Goal: Task Accomplishment & Management: Use online tool/utility

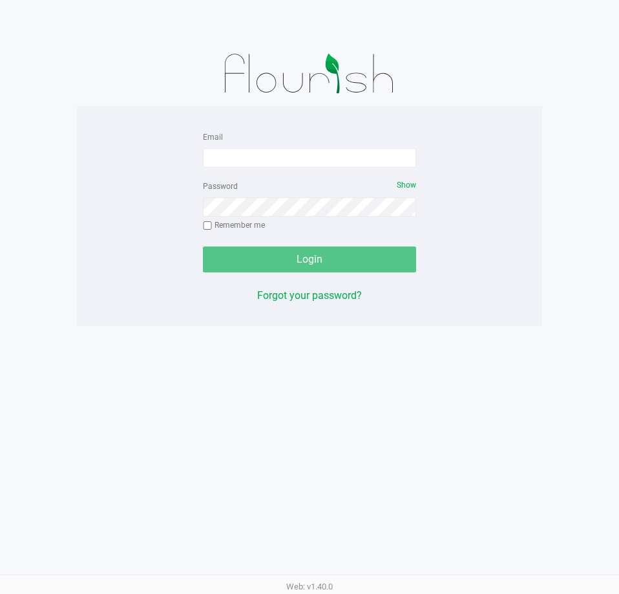
click at [390, 144] on div "Email" at bounding box center [309, 148] width 213 height 39
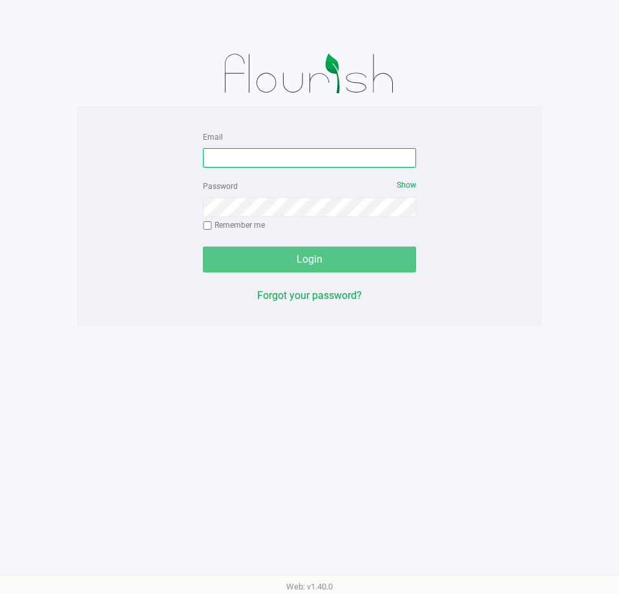
click at [393, 156] on input "Email" at bounding box center [309, 157] width 213 height 19
type input "[EMAIL_ADDRESS][DOMAIN_NAME]"
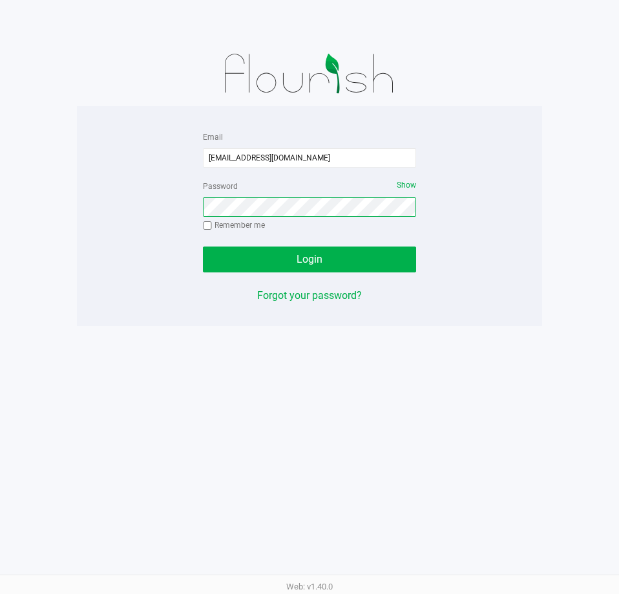
click at [203, 246] on button "Login" at bounding box center [309, 259] width 213 height 26
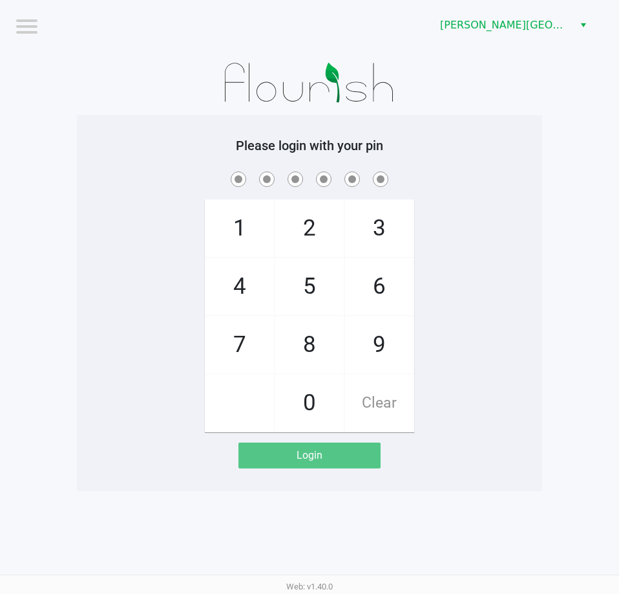
click at [519, 0] on div "[PERSON_NAME][GEOGRAPHIC_DATA]" at bounding box center [469, 25] width 300 height 50
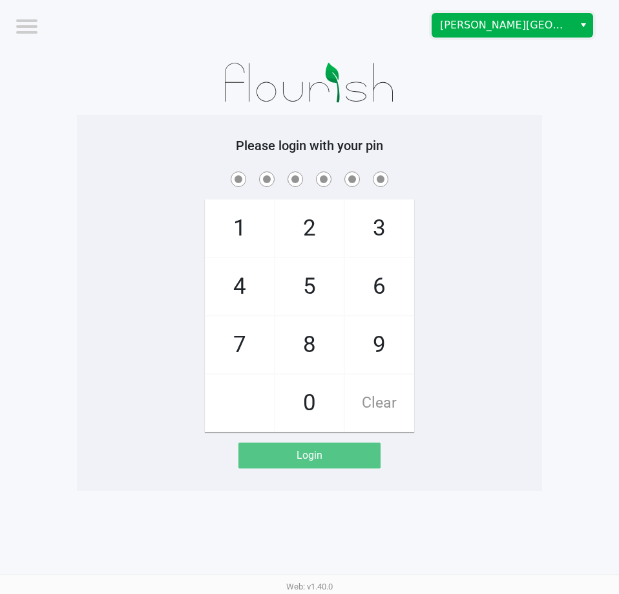
click at [520, 14] on span "[PERSON_NAME][GEOGRAPHIC_DATA]" at bounding box center [504, 25] width 142 height 23
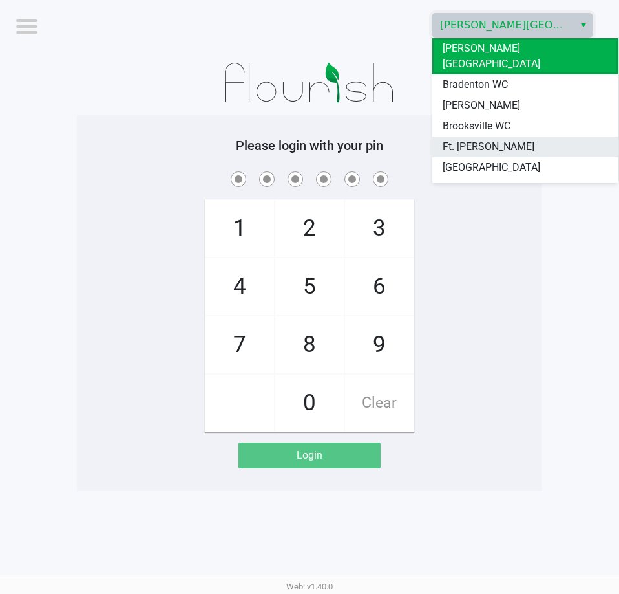
click at [489, 139] on span "Ft. [PERSON_NAME]" at bounding box center [489, 147] width 92 height 16
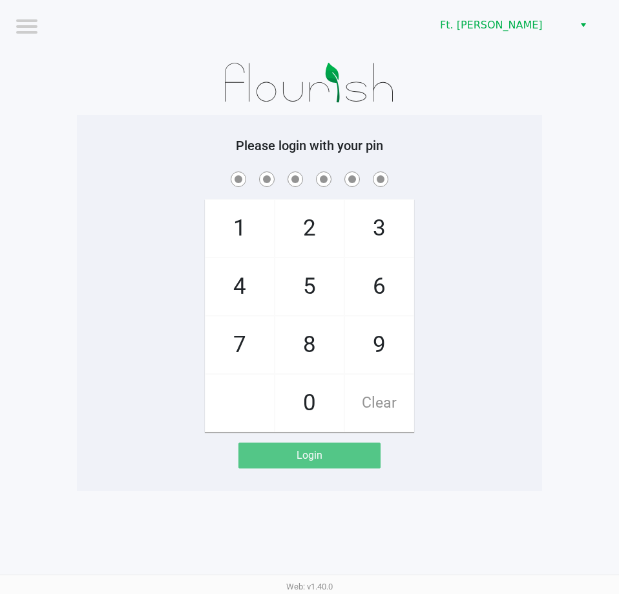
click at [489, 128] on div "Please login with your pin 1 4 7 2 5 8 0 3 6 9 Clear Login" at bounding box center [309, 303] width 465 height 376
checkbox input "true"
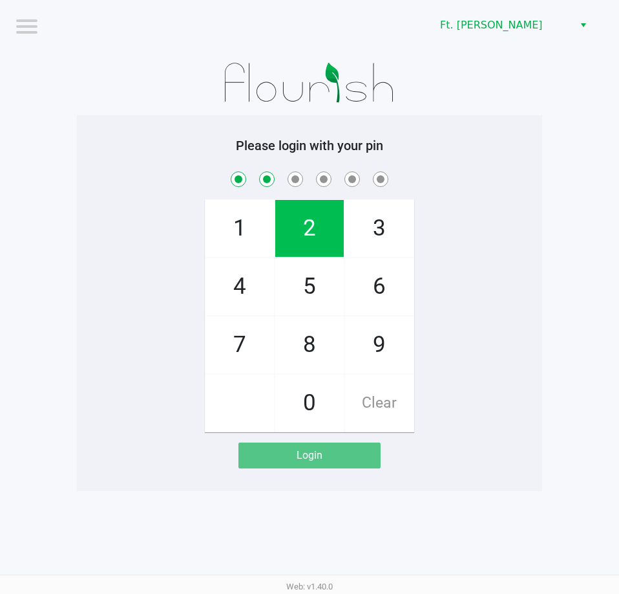
checkbox input "true"
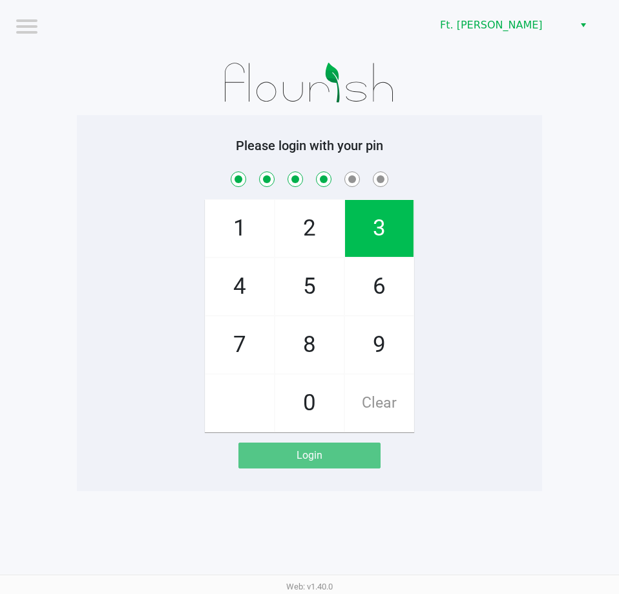
checkbox input "true"
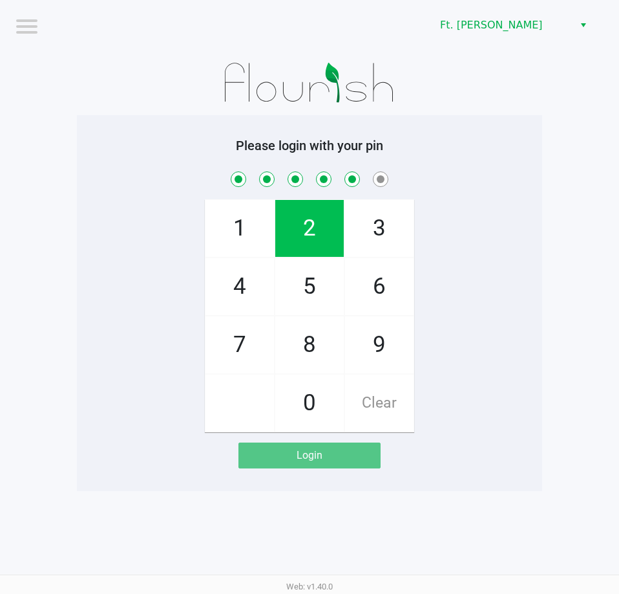
checkbox input "true"
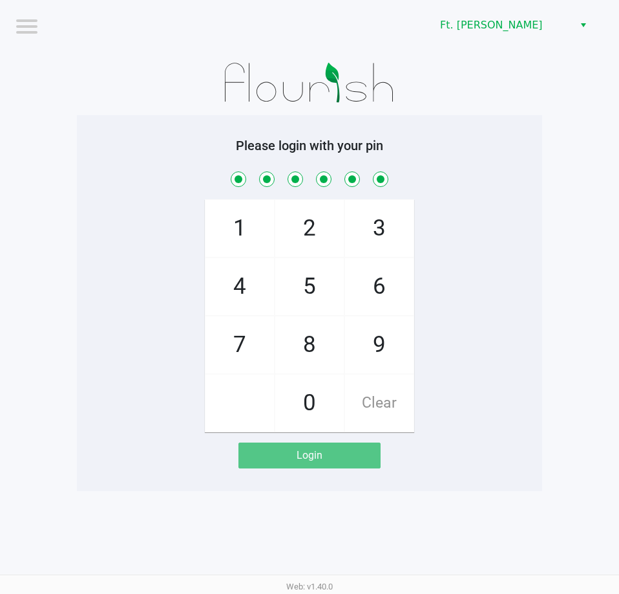
checkbox input "true"
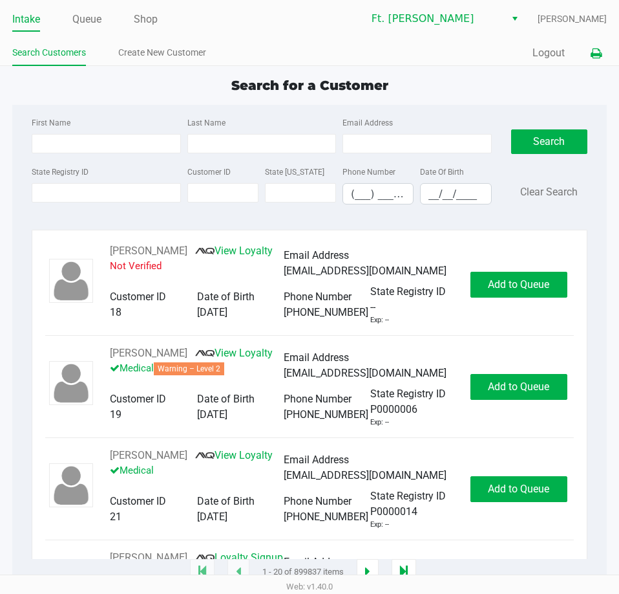
click at [605, 43] on button at bounding box center [596, 53] width 21 height 24
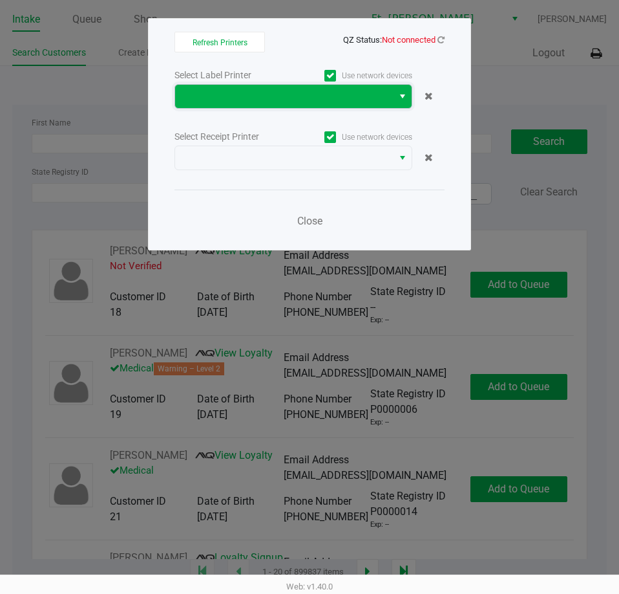
click at [228, 96] on span at bounding box center [284, 97] width 202 height 16
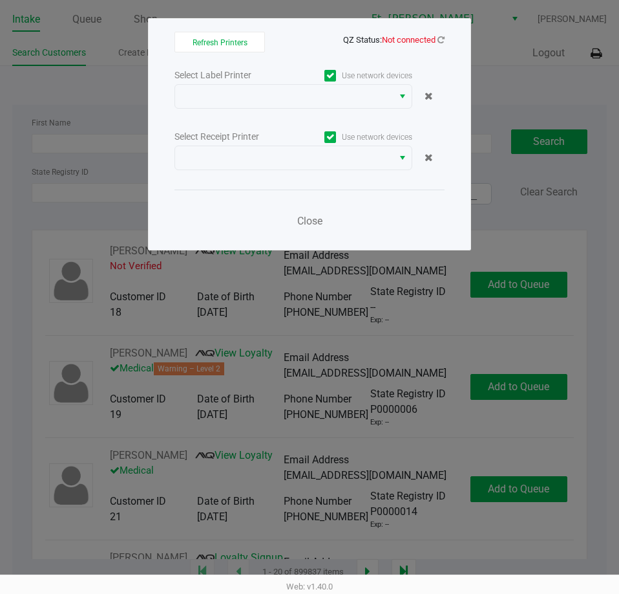
click at [444, 32] on span "QZ Status: Not connected" at bounding box center [310, 40] width 270 height 16
click at [444, 48] on choose-printers "Refresh Printers QZ Status: Not connected Select Label Printer Use network devi…" at bounding box center [310, 134] width 270 height 205
click at [443, 38] on icon at bounding box center [441, 40] width 7 height 8
click at [438, 39] on icon at bounding box center [441, 40] width 7 height 8
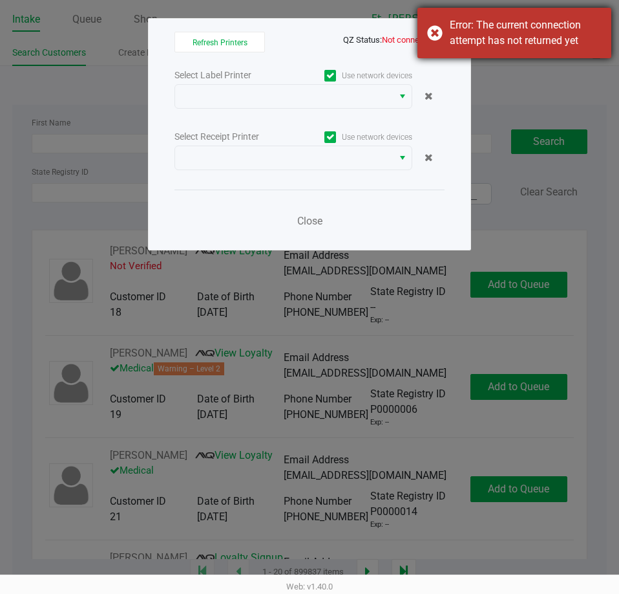
click at [444, 40] on div "Error: The current connection attempt has not returned yet" at bounding box center [515, 33] width 194 height 50
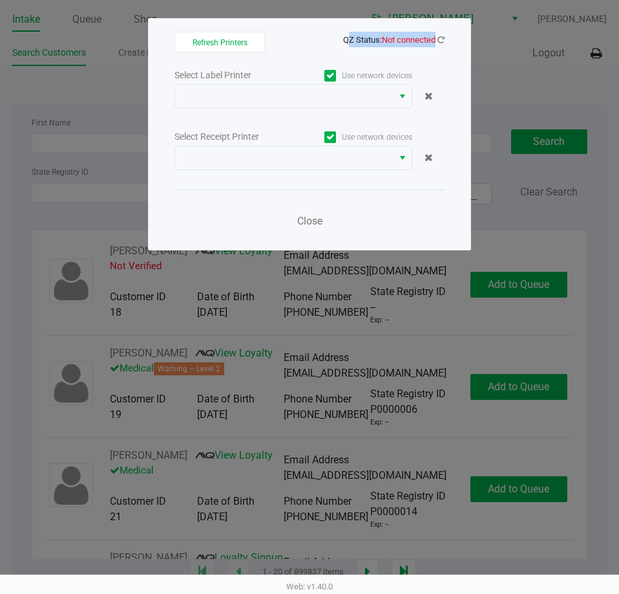
click at [444, 40] on icon at bounding box center [441, 40] width 7 height 8
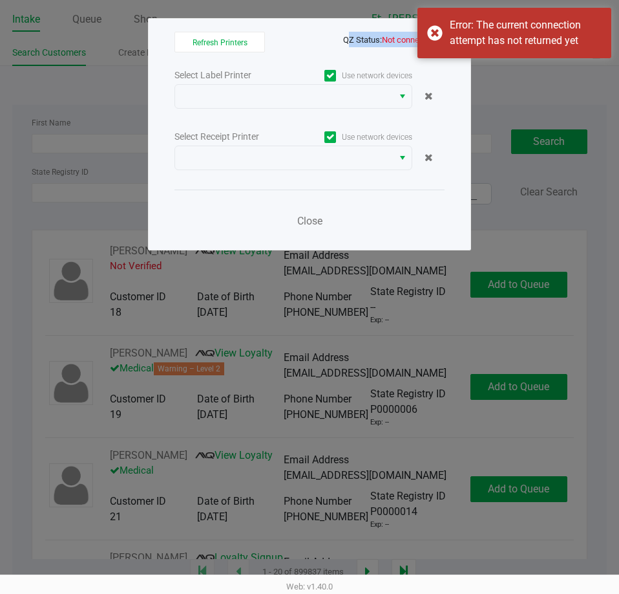
click at [444, 40] on div "Error: The current connection attempt has not returned yet" at bounding box center [515, 33] width 194 height 50
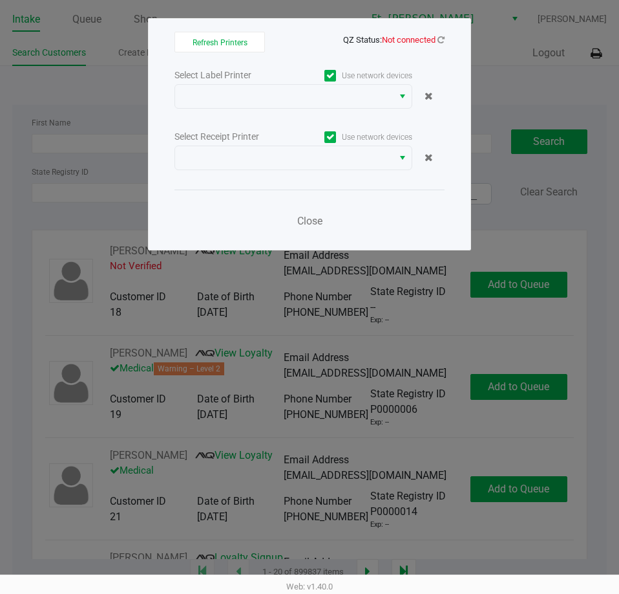
click at [415, 48] on choose-printers "Refresh Printers QZ Status: Not connected Select Label Printer Use network devi…" at bounding box center [310, 134] width 270 height 205
click at [411, 47] on choose-printers "Refresh Printers QZ Status: Not connected Select Label Printer Use network devi…" at bounding box center [310, 134] width 270 height 205
click at [443, 38] on icon at bounding box center [441, 40] width 7 height 8
click at [446, 34] on div "Refresh Printers QZ Status: Not connected Select Label Printer Use network devi…" at bounding box center [309, 134] width 323 height 232
click at [446, 37] on div "Refresh Printers QZ Status: Not connected Select Label Printer Use network devi…" at bounding box center [309, 134] width 323 height 232
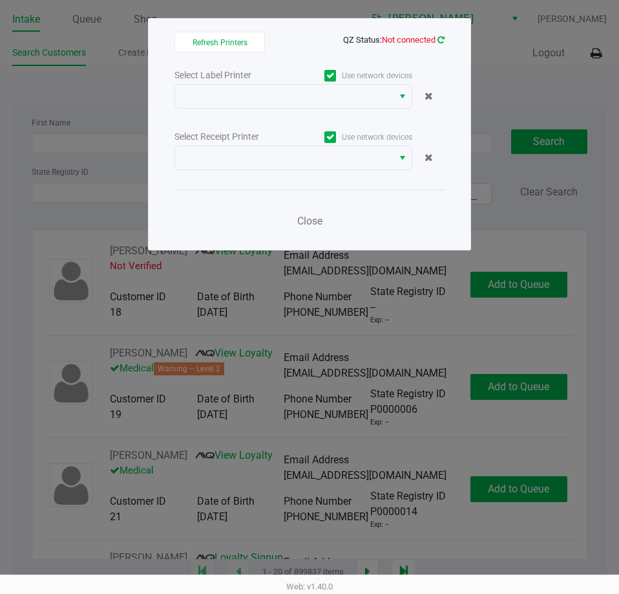
click at [440, 37] on icon at bounding box center [441, 40] width 7 height 8
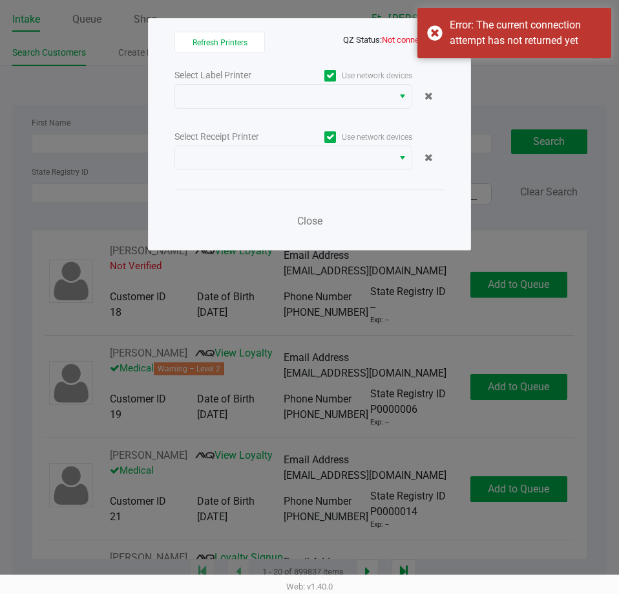
click at [440, 37] on div "Error: The current connection attempt has not returned yet" at bounding box center [515, 33] width 194 height 50
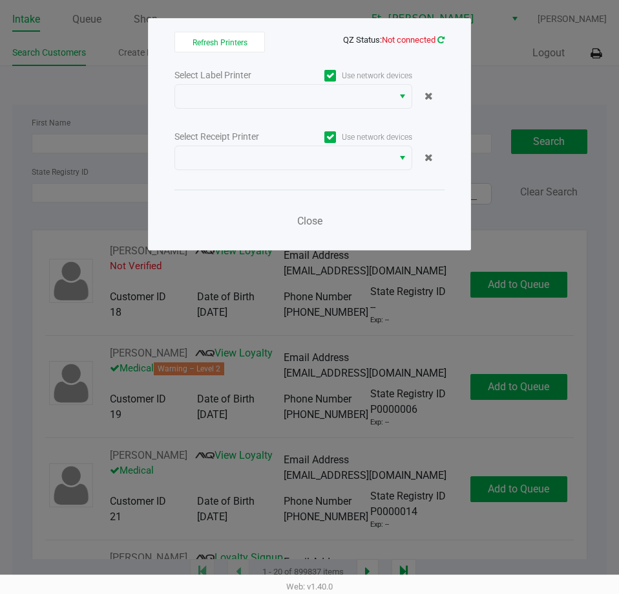
click at [442, 34] on app-qz-status "QZ Status: Not connected" at bounding box center [394, 39] width 102 height 12
click at [444, 45] on span "QZ Status: Not connected" at bounding box center [310, 40] width 270 height 16
click at [444, 45] on app-qz-status "QZ Status: Not connected" at bounding box center [394, 39] width 102 height 12
click at [440, 40] on icon at bounding box center [441, 40] width 7 height 8
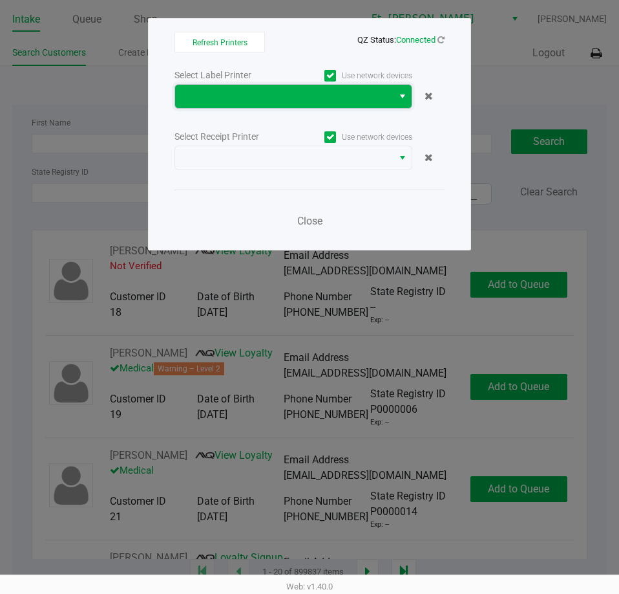
click at [341, 93] on span at bounding box center [284, 97] width 202 height 16
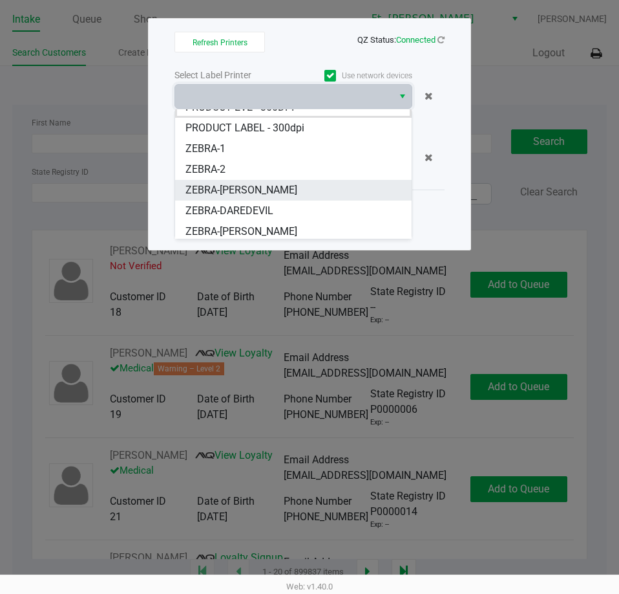
scroll to position [16, 0]
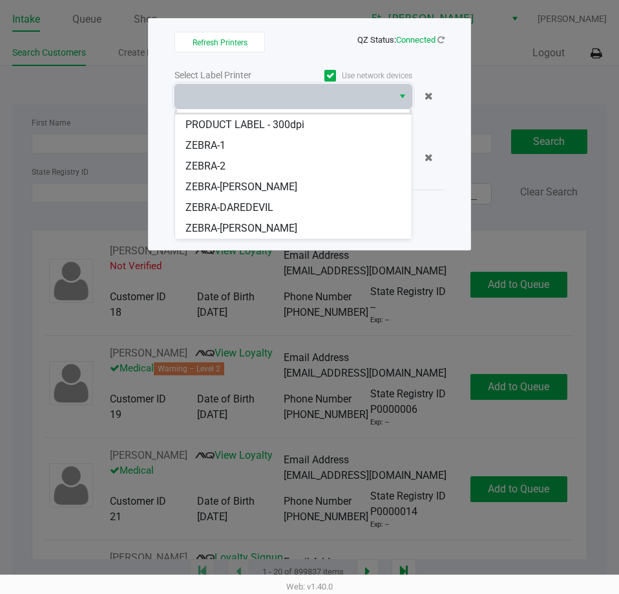
click at [254, 225] on span "ZEBRA-KEITH-WHITLEY" at bounding box center [242, 228] width 112 height 16
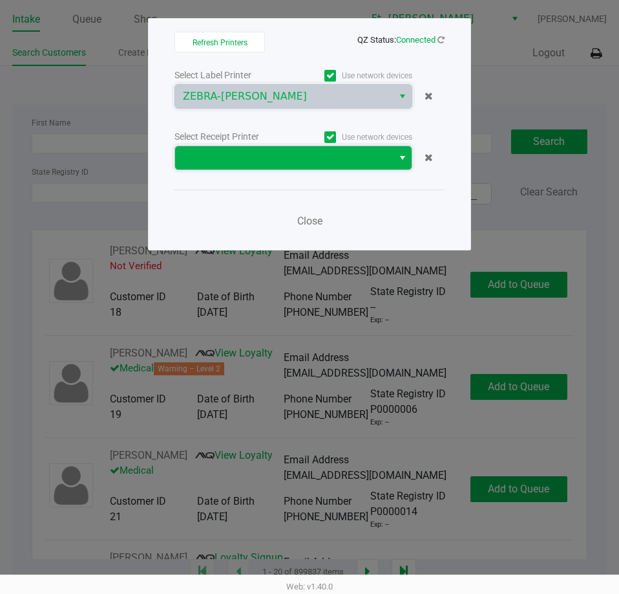
click at [270, 167] on span at bounding box center [284, 157] width 218 height 23
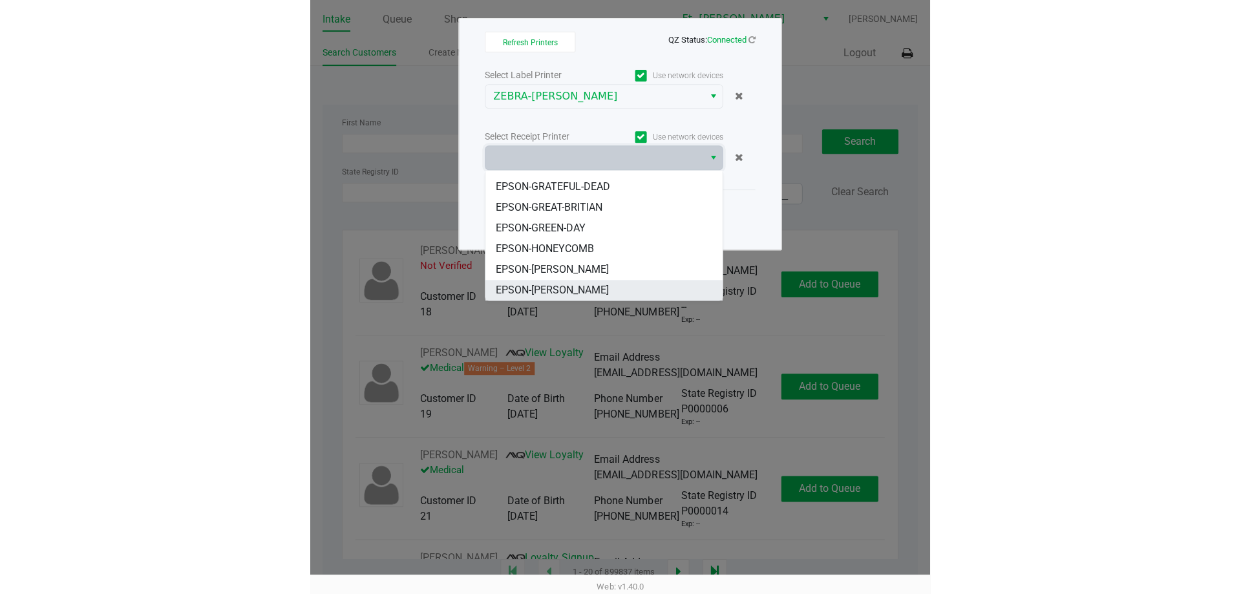
scroll to position [78, 0]
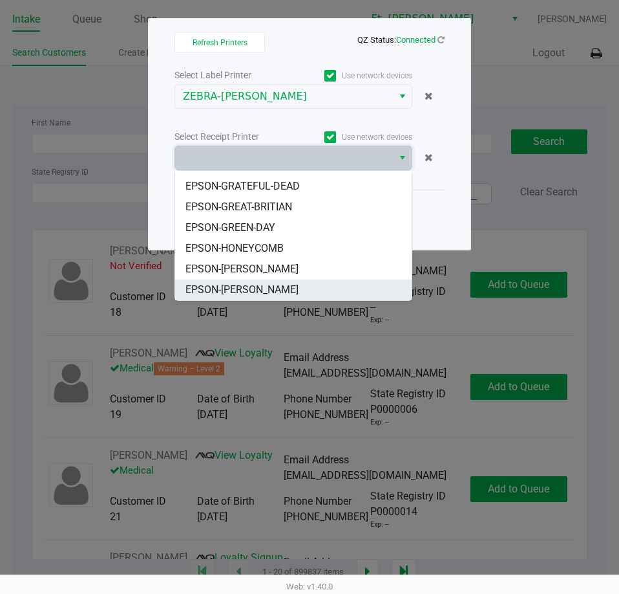
click at [257, 290] on span "EPSON-KEITH-WHITLEY" at bounding box center [242, 290] width 113 height 16
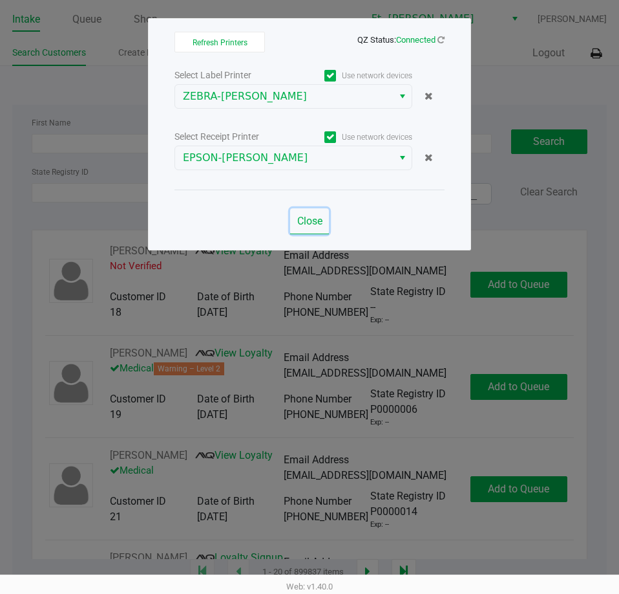
click at [315, 209] on button "Close" at bounding box center [309, 221] width 39 height 26
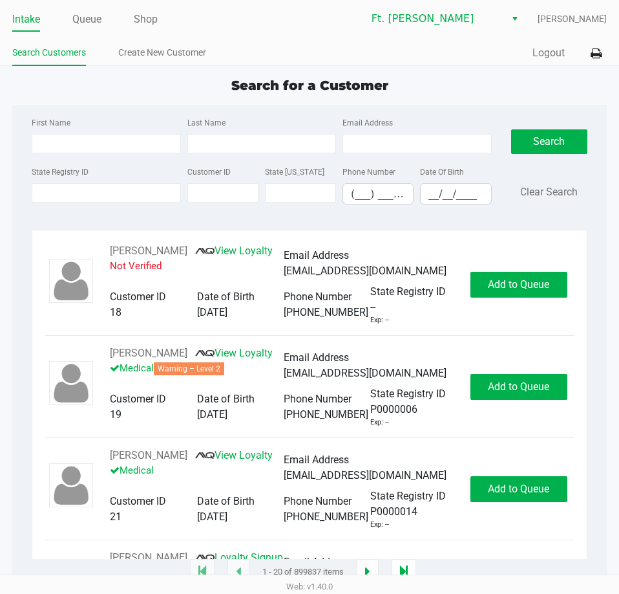
click at [340, 89] on span "Search for a Customer" at bounding box center [309, 86] width 157 height 16
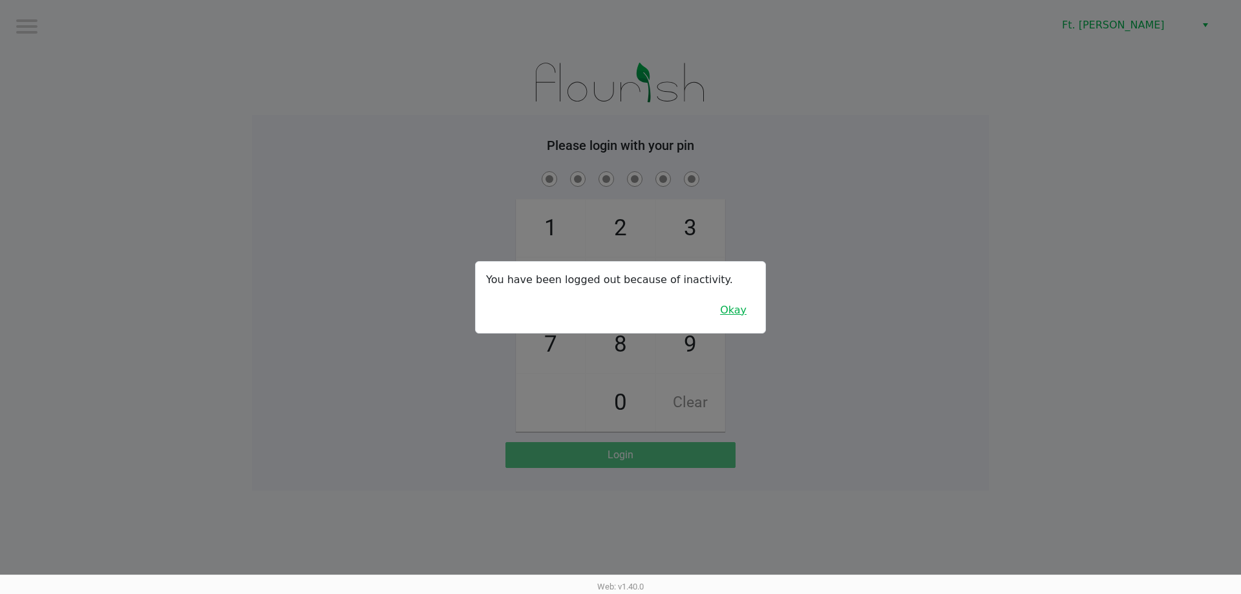
click at [619, 307] on button "Okay" at bounding box center [733, 310] width 43 height 25
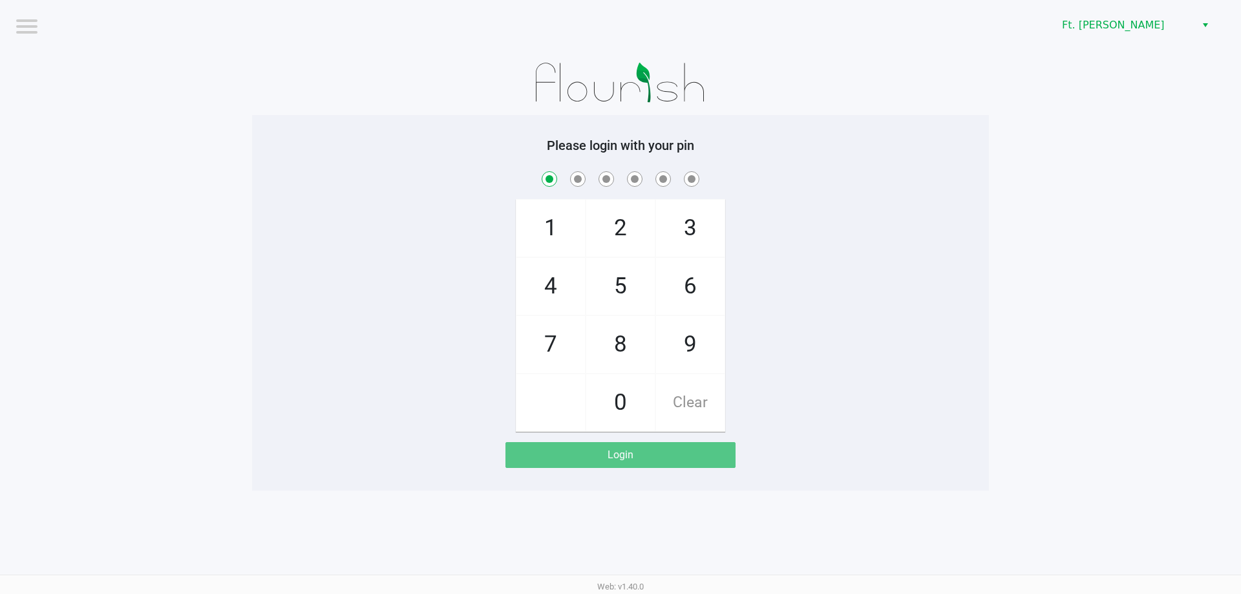
checkbox input "true"
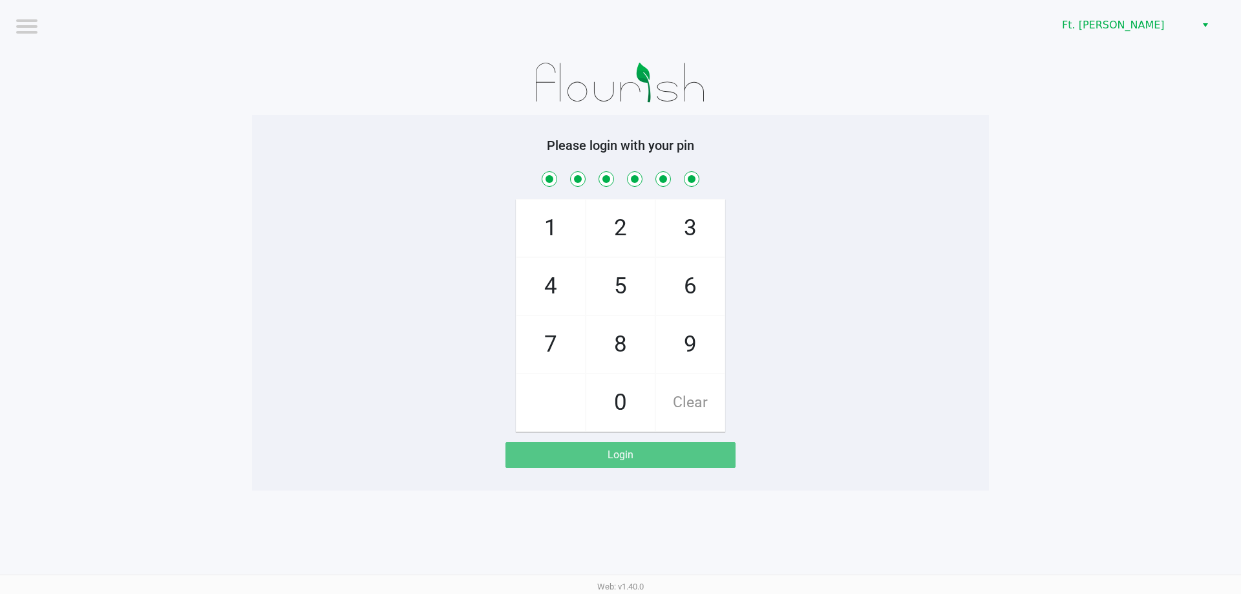
checkbox input "true"
